Goal: Check status

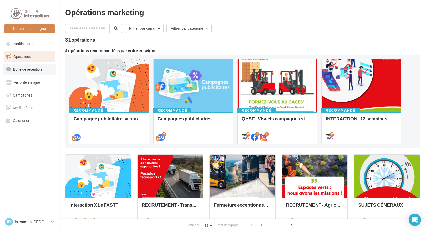
click at [28, 70] on span "Boîte de réception" at bounding box center [27, 69] width 29 height 4
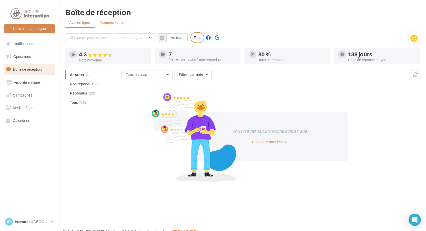
click at [110, 27] on li "Commentaires" at bounding box center [113, 22] width 34 height 9
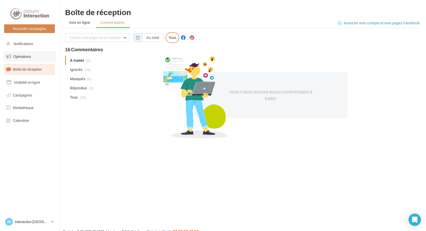
click at [33, 55] on link "Opérations" at bounding box center [29, 56] width 53 height 11
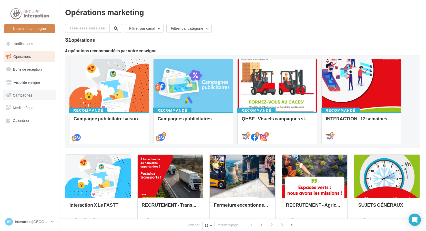
click at [29, 96] on span "Campagnes" at bounding box center [22, 95] width 19 height 4
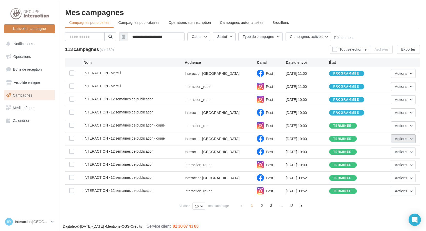
click at [412, 141] on button "Actions" at bounding box center [403, 139] width 25 height 9
click at [412, 140] on button "Actions" at bounding box center [403, 139] width 25 height 9
click at [407, 124] on button "Actions" at bounding box center [403, 126] width 25 height 9
click at [397, 140] on button "Voir les résultats" at bounding box center [390, 137] width 51 height 13
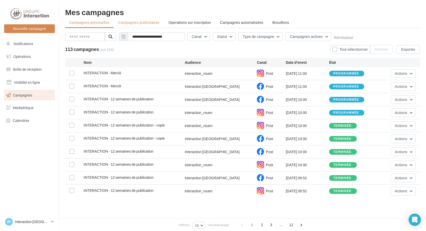
click at [144, 19] on li "Campagnes publicitaires" at bounding box center [138, 22] width 49 height 9
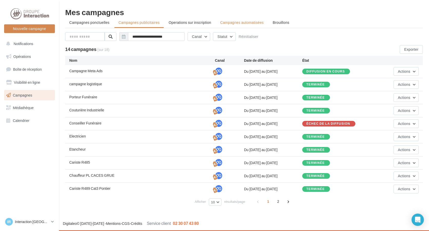
click at [221, 20] on li "Campagnes automatisées" at bounding box center [242, 22] width 52 height 9
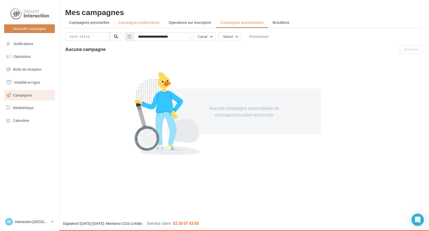
click at [146, 24] on span "Campagnes publicitaires" at bounding box center [138, 22] width 41 height 4
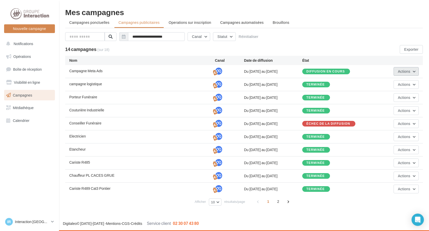
click at [398, 72] on span "Actions" at bounding box center [404, 71] width 12 height 4
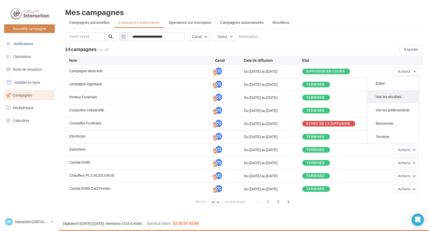
click at [398, 95] on button "Voir les résultats" at bounding box center [392, 96] width 51 height 13
